Goal: Information Seeking & Learning: Find specific page/section

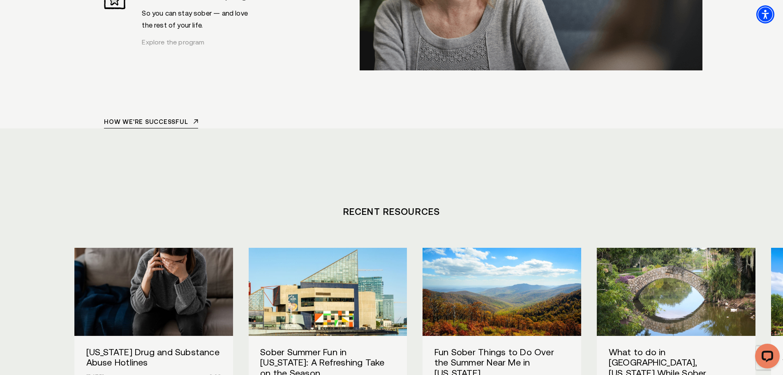
scroll to position [3455, 0]
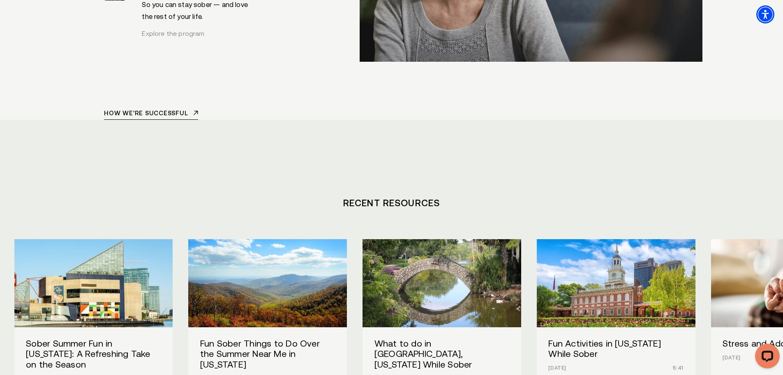
click at [181, 235] on img "/" at bounding box center [268, 283] width 174 height 97
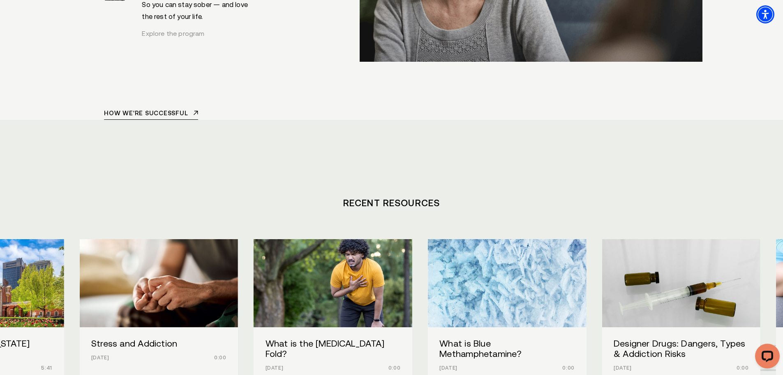
click at [246, 235] on img "/" at bounding box center [333, 283] width 174 height 97
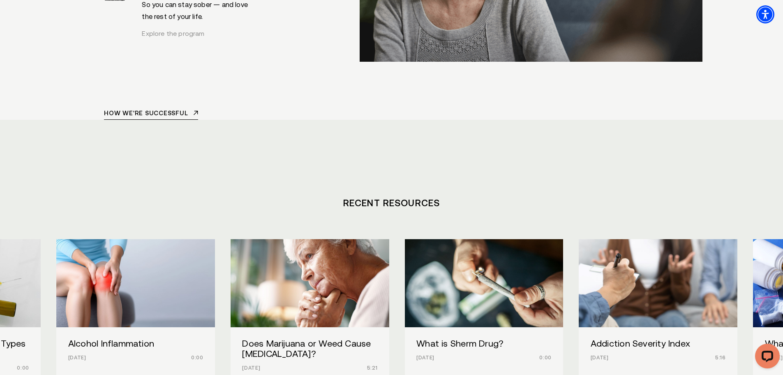
drag, startPoint x: 393, startPoint y: 289, endPoint x: 398, endPoint y: 294, distance: 7.3
click at [393, 289] on div "[US_STATE] Drug and Substance Abuse Hotlines [DATE] 3:68 Sober Summer Fun in [U…" at bounding box center [391, 337] width 634 height 197
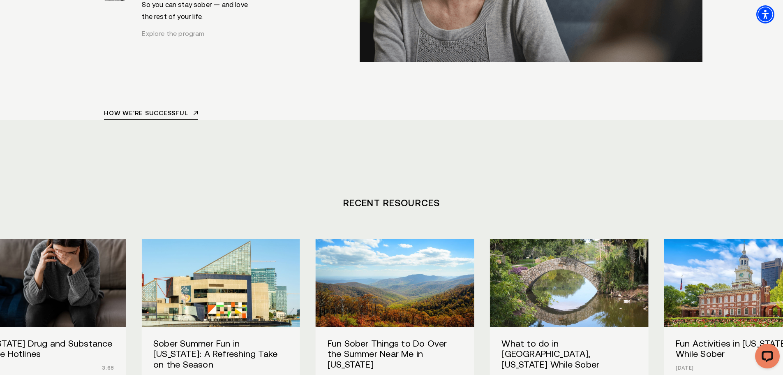
click at [466, 235] on img "/" at bounding box center [395, 283] width 174 height 97
